Goal: Navigation & Orientation: Find specific page/section

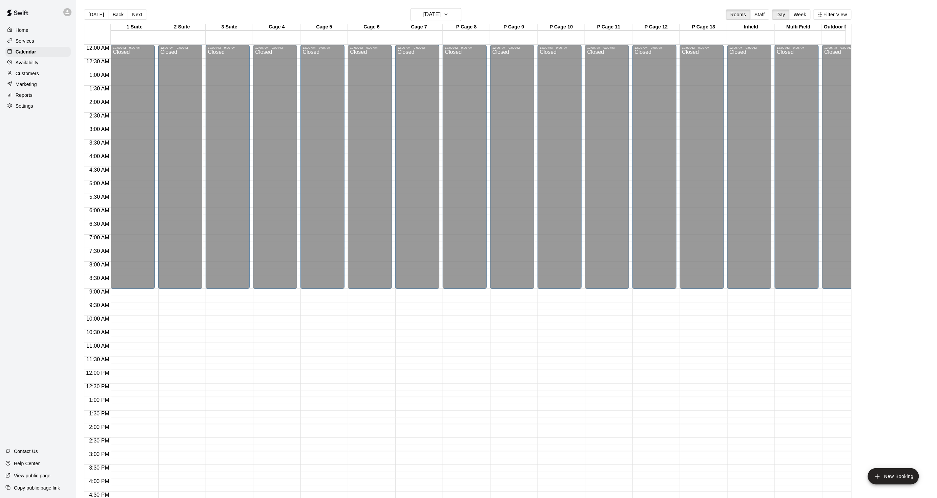
scroll to position [169, 0]
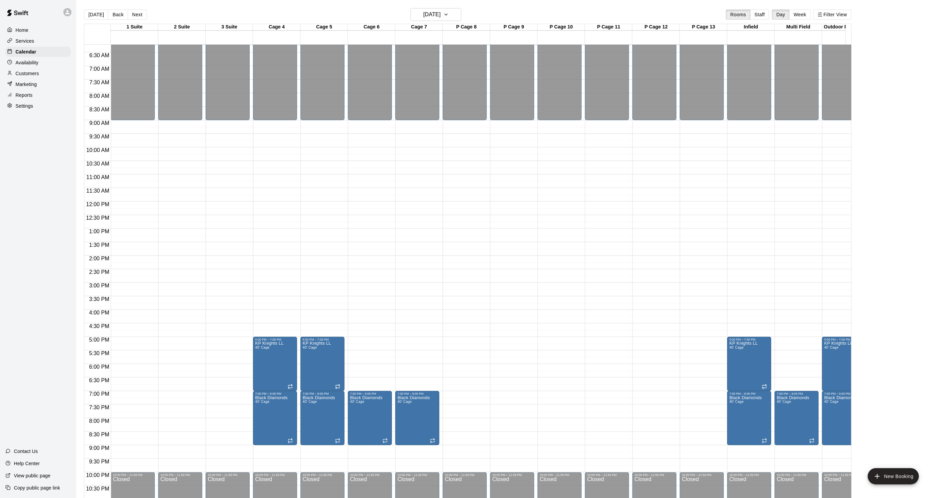
click at [98, 8] on div "[DATE] Back [DATE][DATE] Rooms Staff Day Week Filter View" at bounding box center [467, 16] width 767 height 16
click at [97, 8] on div "[DATE] Back [DATE][DATE] Rooms Staff Day Week Filter View" at bounding box center [467, 16] width 767 height 16
click at [92, 15] on button "[DATE]" at bounding box center [96, 14] width 24 height 10
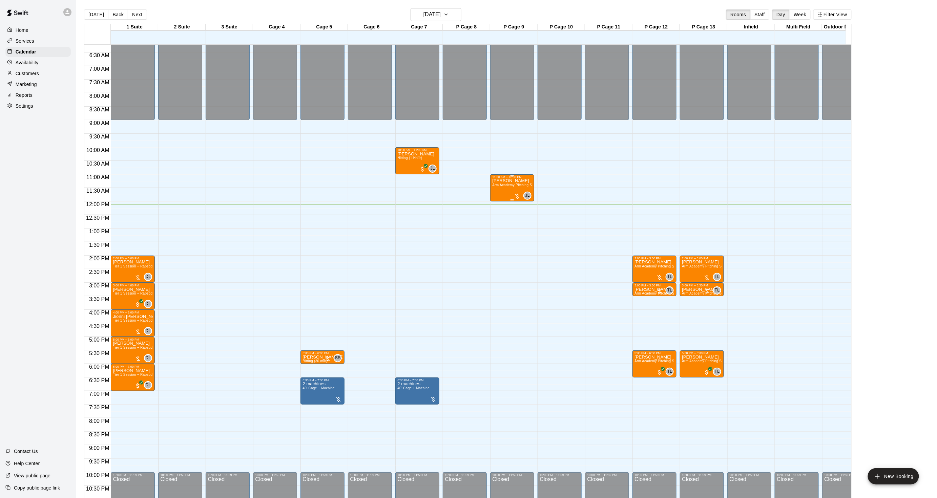
click at [496, 184] on span "Arm Academy Pitching Session 1 Hour - Pitching" at bounding box center [531, 185] width 79 height 4
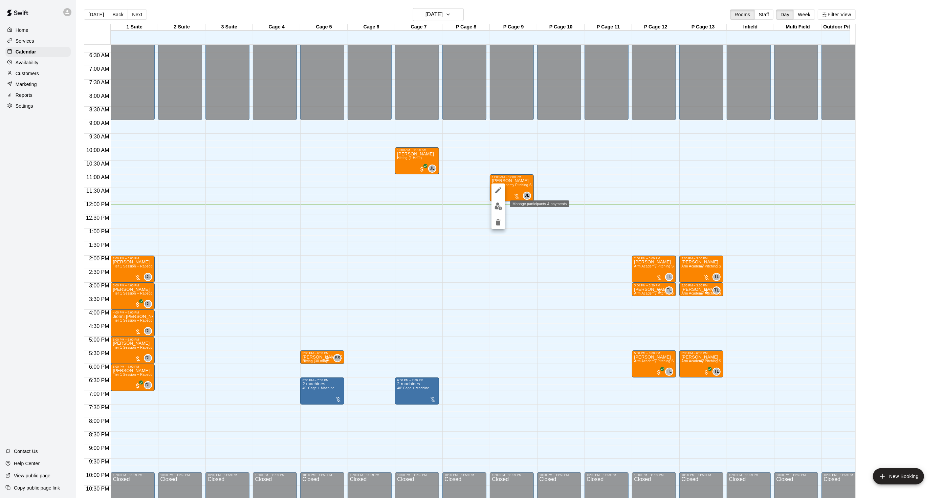
click at [495, 207] on img "edit" at bounding box center [499, 207] width 8 height 8
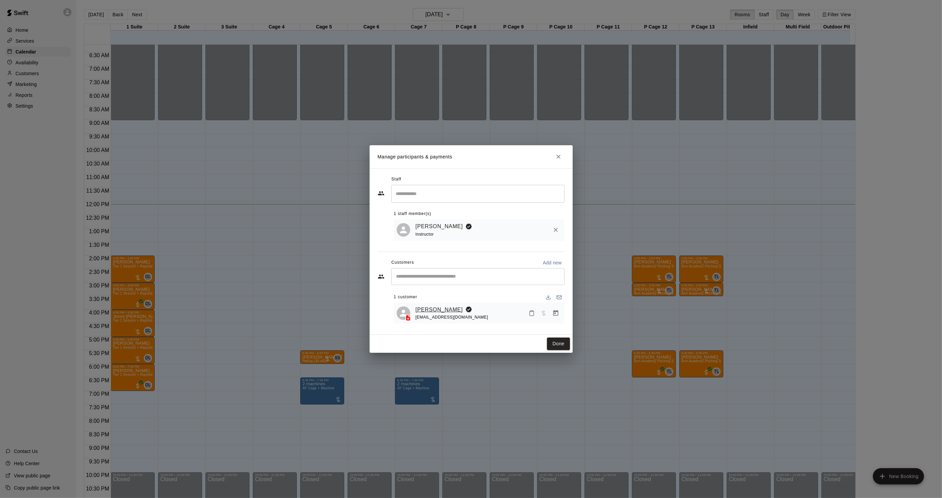
click at [442, 306] on link "[PERSON_NAME]" at bounding box center [439, 309] width 47 height 9
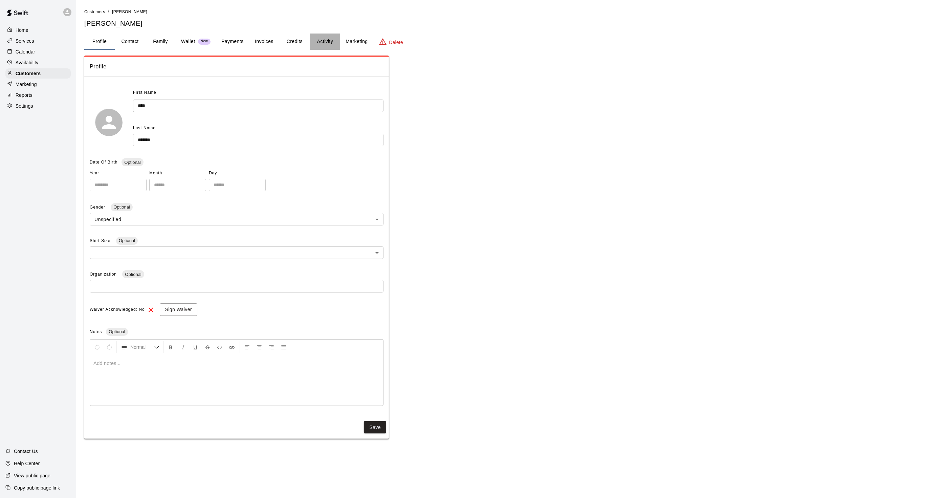
click at [328, 46] on button "Activity" at bounding box center [325, 42] width 30 height 16
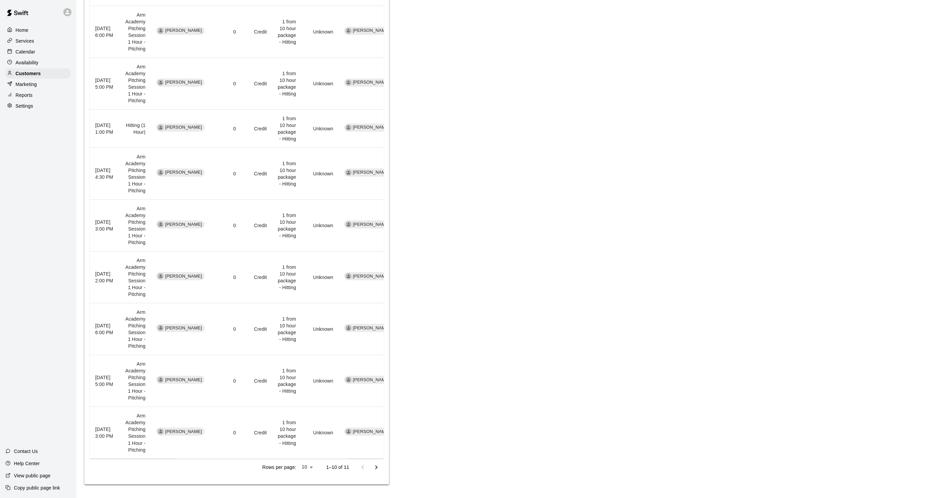
scroll to position [323, 0]
drag, startPoint x: 375, startPoint y: 465, endPoint x: 385, endPoint y: 486, distance: 23.2
click at [384, 486] on main "Customers / [PERSON_NAME] [PERSON_NAME] Profile Contact Family Wallet New Payme…" at bounding box center [506, 89] width 860 height 817
click at [377, 469] on icon "Go to next page" at bounding box center [376, 468] width 8 height 8
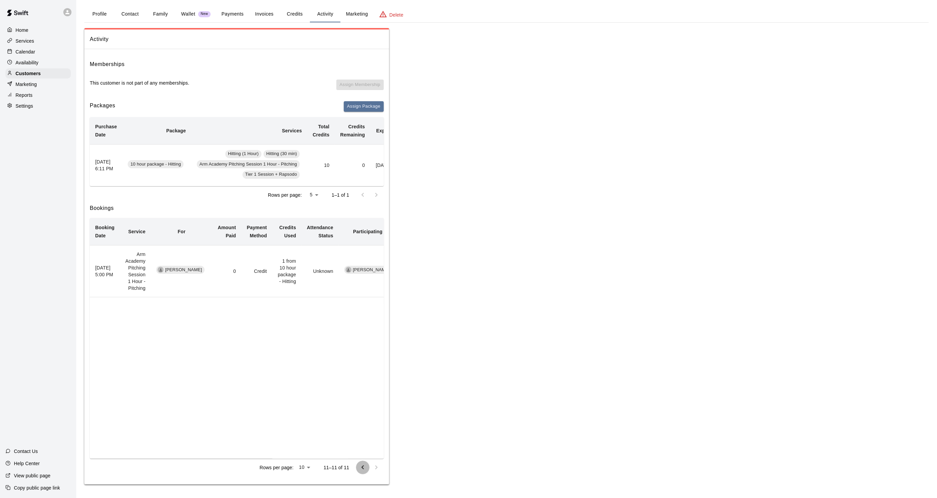
click at [361, 469] on icon "Go to previous page" at bounding box center [363, 468] width 8 height 8
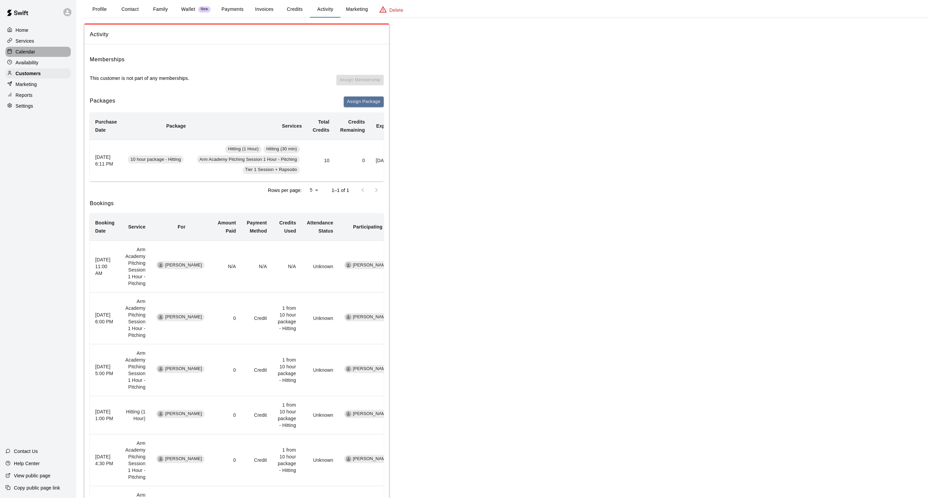
click at [46, 55] on div "Calendar" at bounding box center [37, 52] width 65 height 10
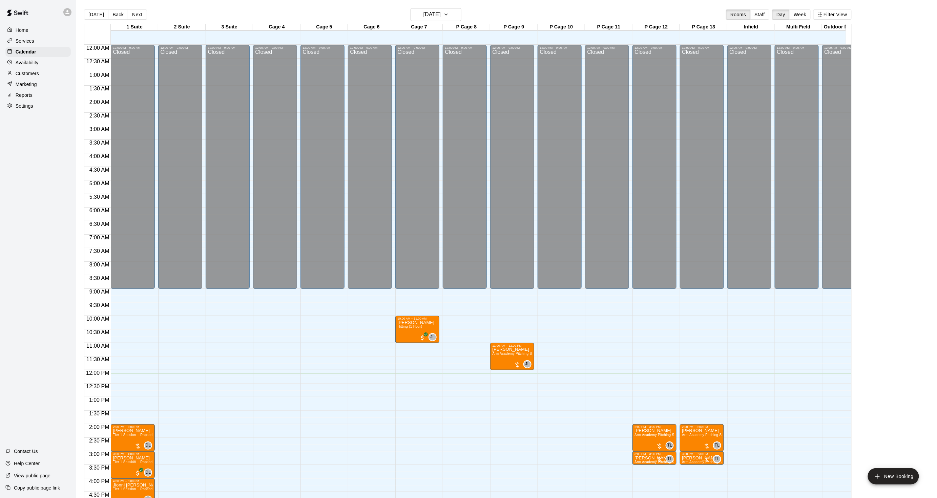
scroll to position [169, 0]
